Goal: Task Accomplishment & Management: Use online tool/utility

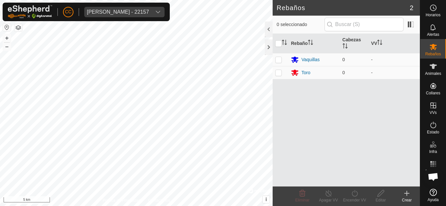
click at [164, 7] on div "dropdown trigger" at bounding box center [157, 12] width 13 height 10
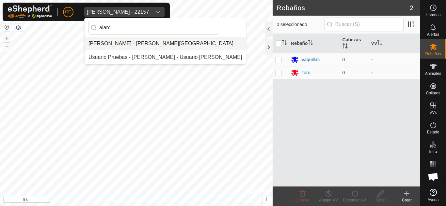
type input "alarc"
click at [179, 43] on li "[PERSON_NAME] - [PERSON_NAME][GEOGRAPHIC_DATA]" at bounding box center [164, 43] width 161 height 13
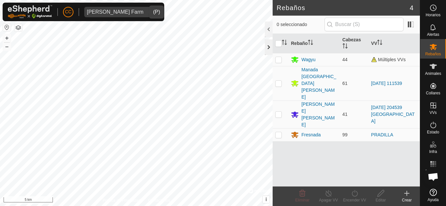
click at [268, 51] on div at bounding box center [269, 47] width 8 height 16
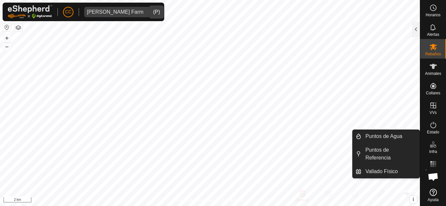
click at [430, 143] on icon at bounding box center [433, 145] width 8 height 8
click at [435, 147] on icon at bounding box center [433, 145] width 8 height 8
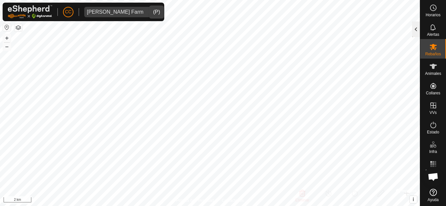
click at [418, 32] on div at bounding box center [416, 30] width 8 height 16
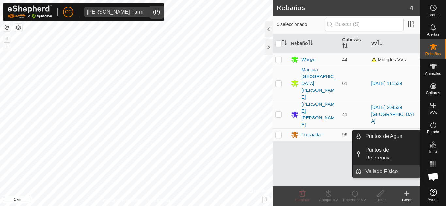
click at [397, 171] on link "Vallado Físico" at bounding box center [390, 171] width 58 height 13
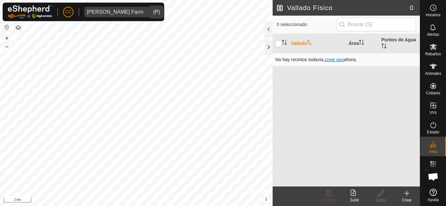
click at [343, 60] on span "crear uno" at bounding box center [333, 59] width 19 height 5
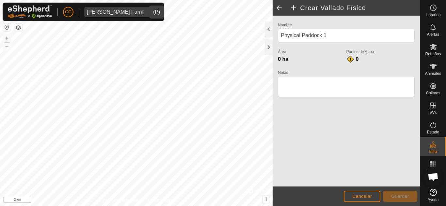
click at [279, 9] on span at bounding box center [278, 8] width 13 height 16
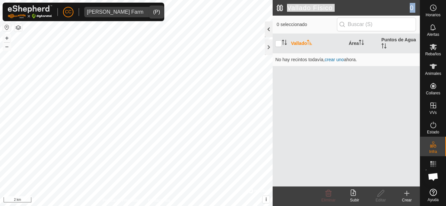
drag, startPoint x: 279, startPoint y: 9, endPoint x: 272, endPoint y: 26, distance: 18.0
click at [272, 26] on div "Vallado Físico 0 0 seleccionado Vallado Área Puntos de Agua No hay recintos tod…" at bounding box center [345, 103] width 147 height 206
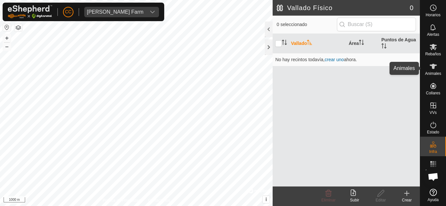
click at [434, 65] on icon at bounding box center [432, 66] width 7 height 5
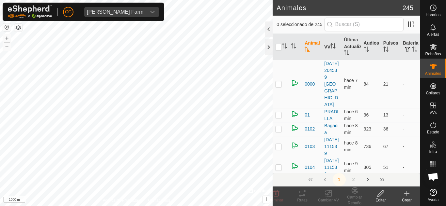
click at [402, 194] on create-svg-icon at bounding box center [406, 194] width 26 height 8
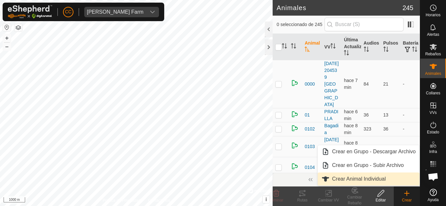
click at [374, 178] on link "Crear Animal Individual" at bounding box center [368, 179] width 102 height 13
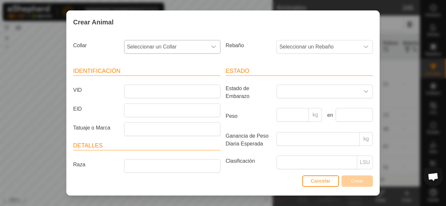
click at [211, 48] on icon "dropdown trigger" at bounding box center [213, 46] width 5 height 5
click at [100, 35] on div "Collar Seleccionar un Collar - 3500231070 Rebaño Seleccionar un Rebaño Identifi…" at bounding box center [223, 104] width 312 height 140
click at [320, 184] on span "Cancelar" at bounding box center [321, 181] width 20 height 5
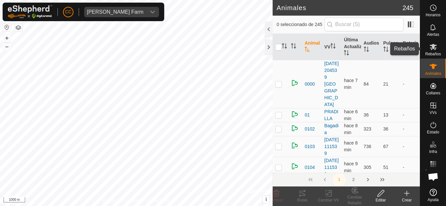
click at [434, 50] on icon at bounding box center [433, 47] width 8 height 8
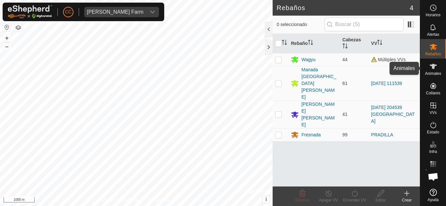
click at [435, 68] on icon at bounding box center [433, 67] width 8 height 8
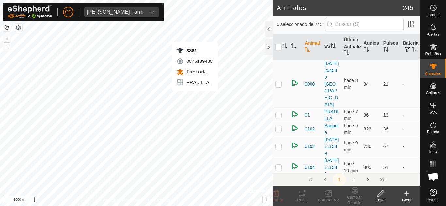
checkbox input "true"
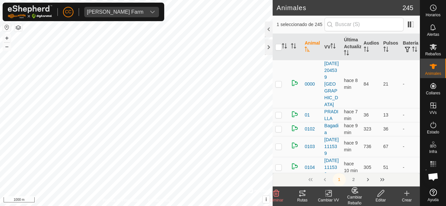
click at [303, 198] on div "Rutas" at bounding box center [302, 201] width 26 height 6
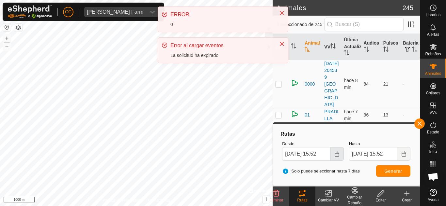
click at [335, 153] on icon "Choose Date" at bounding box center [336, 154] width 5 height 5
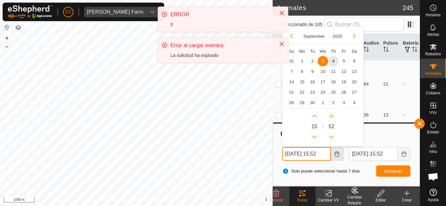
scroll to position [0, 3]
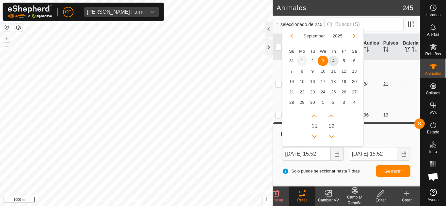
click at [302, 60] on span "1" at bounding box center [302, 61] width 10 height 10
type input "[DATE] 15:52"
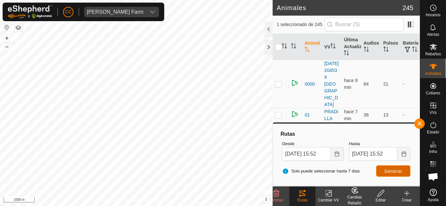
click at [384, 170] on span "Generar" at bounding box center [393, 171] width 18 height 5
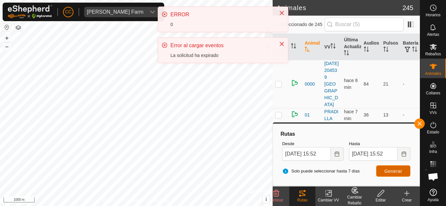
click at [384, 170] on span "Generar" at bounding box center [393, 171] width 18 height 5
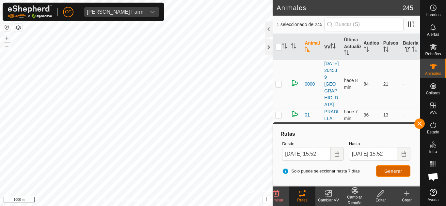
click at [393, 168] on button "Generar" at bounding box center [393, 171] width 34 height 11
click at [430, 162] on icon at bounding box center [433, 164] width 8 height 8
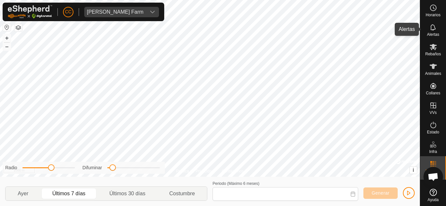
click at [432, 34] on span "Alertas" at bounding box center [433, 35] width 12 height 4
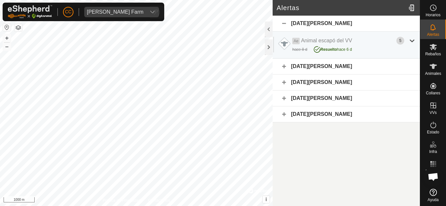
click at [146, 16] on div "dropdown trigger" at bounding box center [152, 12] width 13 height 10
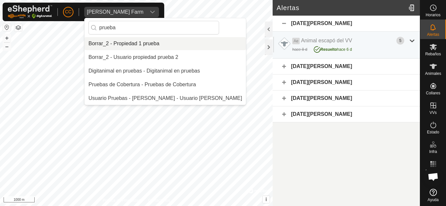
type input "prueba"
click at [116, 42] on li "Borrar_2 - Propiedad 1 prueba" at bounding box center [164, 43] width 161 height 13
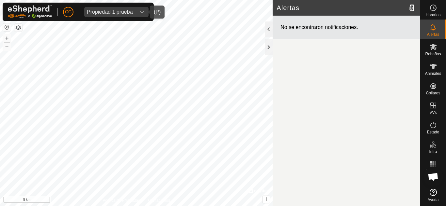
click at [131, 9] on div "Propiedad 1 prueba" at bounding box center [110, 11] width 46 height 5
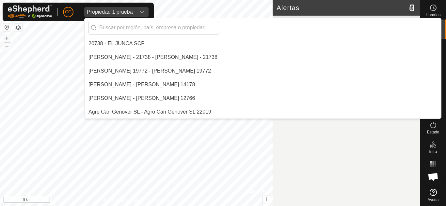
scroll to position [767, 0]
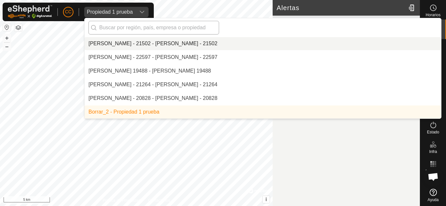
click at [135, 29] on input "text" at bounding box center [153, 28] width 130 height 14
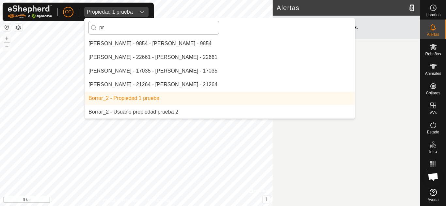
scroll to position [0, 0]
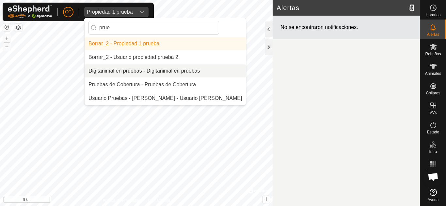
type input "prue"
click at [136, 68] on li "Digitanimal en pruebas - Digitanimal en pruebas" at bounding box center [164, 71] width 161 height 13
